Goal: Check status: Check status

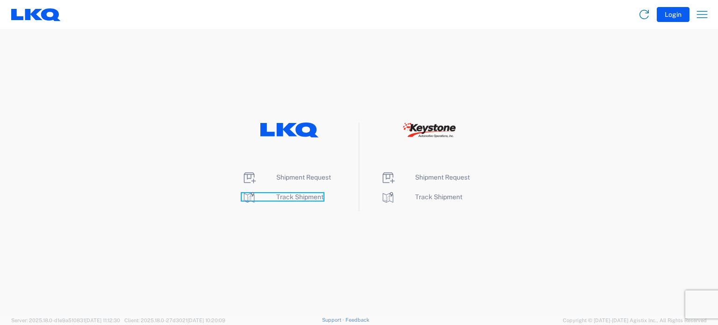
click at [311, 199] on span "Track Shipment" at bounding box center [299, 196] width 47 height 7
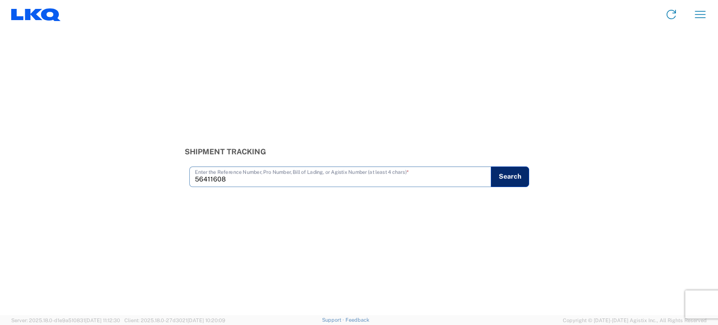
type input "56411608"
click at [521, 178] on button "Search" at bounding box center [510, 176] width 38 height 21
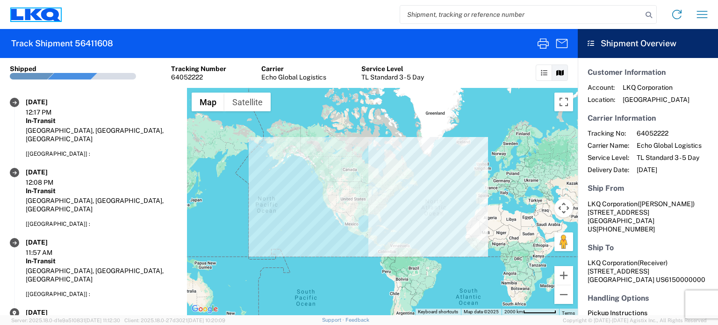
click at [36, 14] on icon at bounding box center [33, 13] width 17 height 11
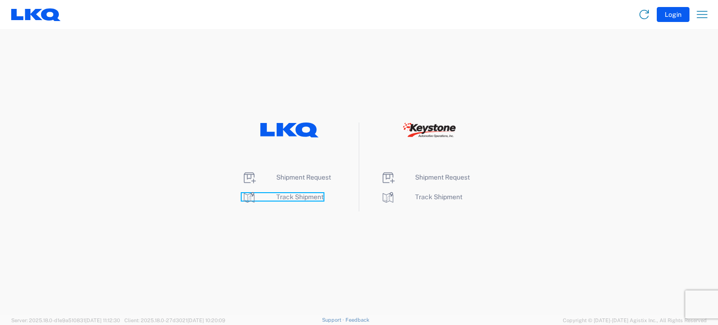
click at [303, 200] on span "Track Shipment" at bounding box center [299, 196] width 47 height 7
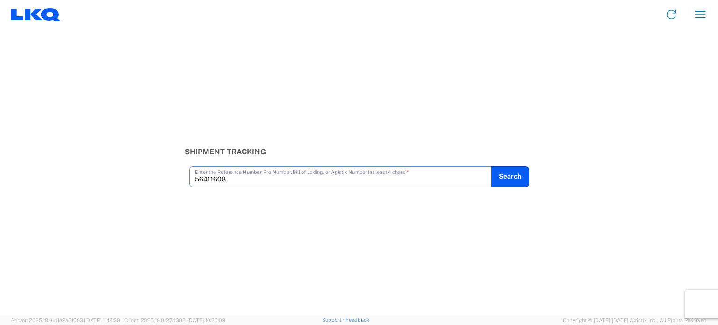
type input "56411608"
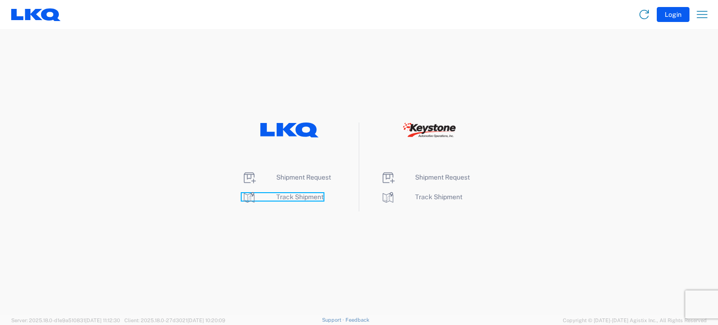
click at [281, 199] on span "Track Shipment" at bounding box center [299, 196] width 47 height 7
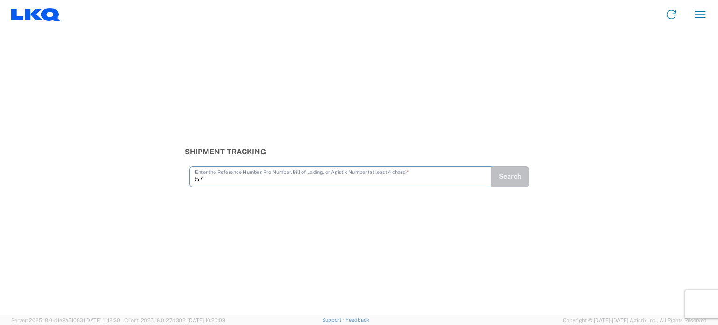
type input "5"
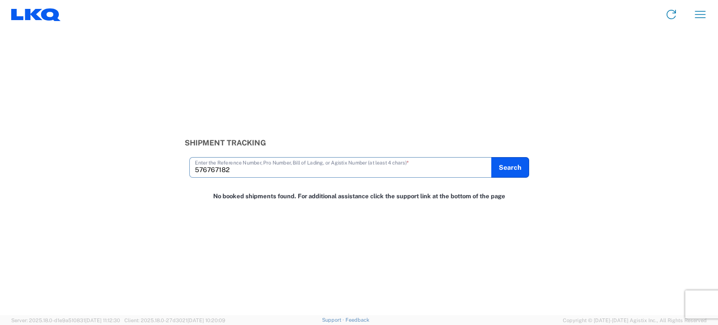
drag, startPoint x: 301, startPoint y: 170, endPoint x: 136, endPoint y: 158, distance: 165.4
click at [136, 158] on div "Shipment Tracking 576767182 Enter the Reference Number, Pro Number, Bill of Lad…" at bounding box center [359, 157] width 718 height 39
type input "5"
type input "56767182"
click at [22, 3] on agx-form-navbar "Home Shipment request Shipment tracking" at bounding box center [359, 14] width 718 height 29
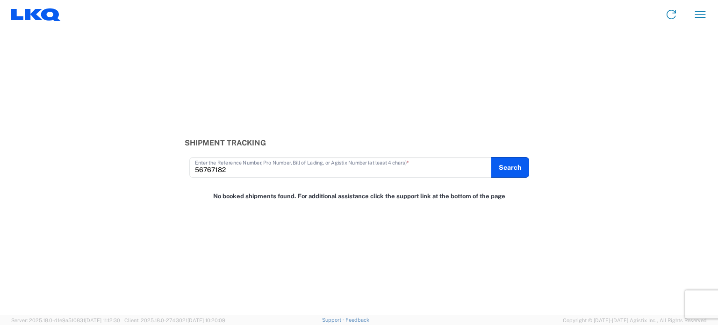
click at [21, 4] on agx-form-navbar "Home Shipment request Shipment tracking" at bounding box center [359, 14] width 718 height 29
click at [21, 9] on icon at bounding box center [36, 14] width 50 height 13
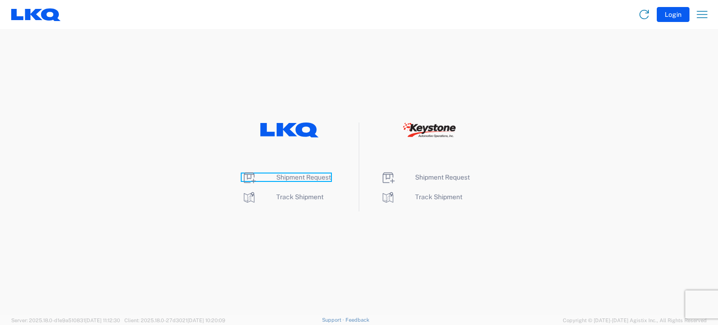
click at [310, 178] on span "Shipment Request" at bounding box center [303, 176] width 55 height 7
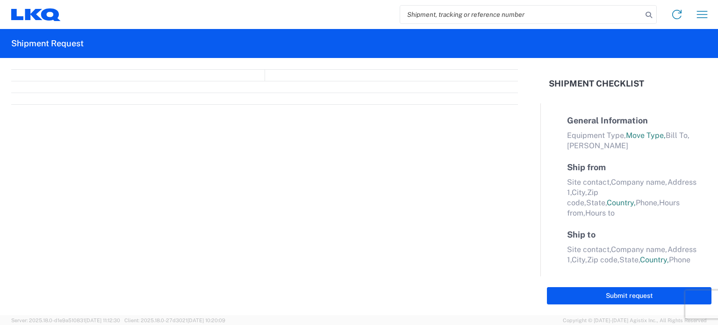
select select "FULL"
select select "LBS"
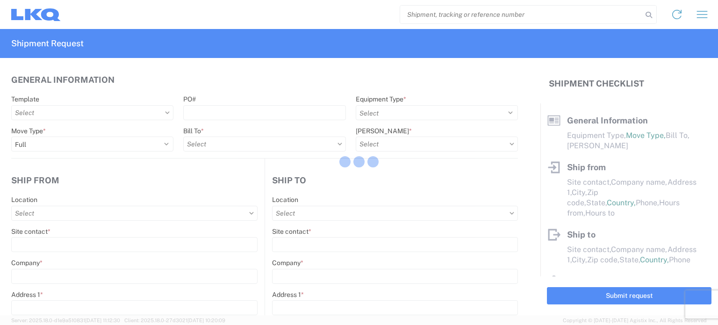
click at [421, 15] on div at bounding box center [359, 162] width 718 height 325
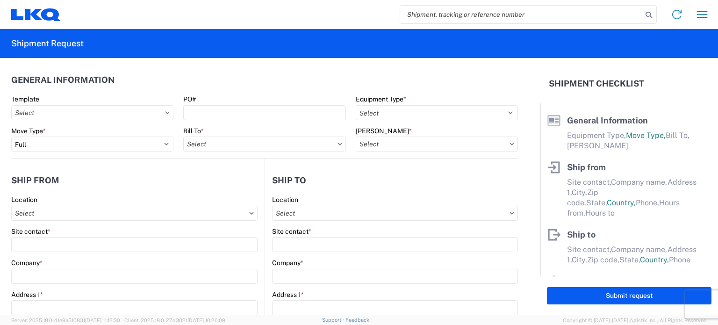
click at [421, 15] on input "search" at bounding box center [521, 15] width 242 height 18
type input "56767182"
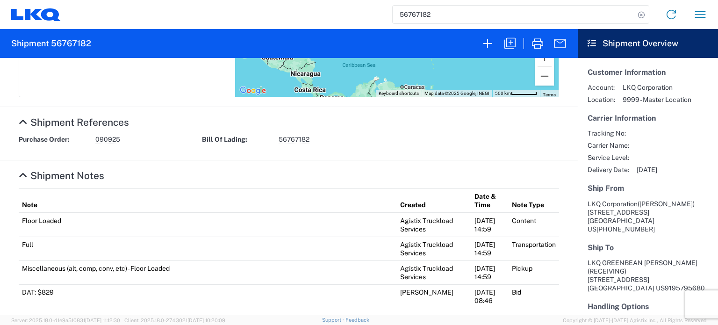
scroll to position [327, 0]
